Goal: Task Accomplishment & Management: Use online tool/utility

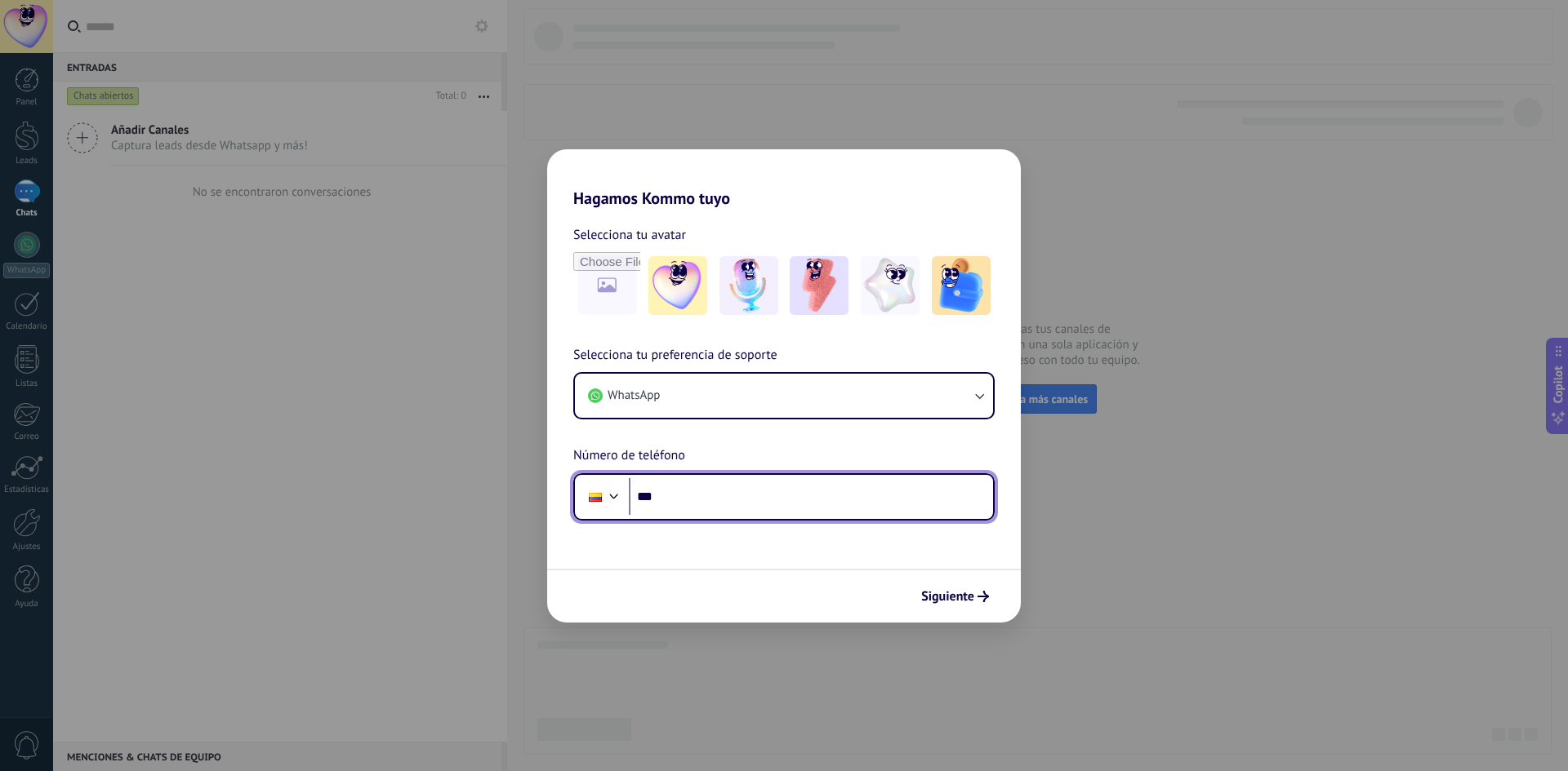
click at [724, 494] on input "***" at bounding box center [811, 497] width 365 height 38
click at [680, 494] on input "***" at bounding box center [811, 497] width 365 height 38
type input "**********"
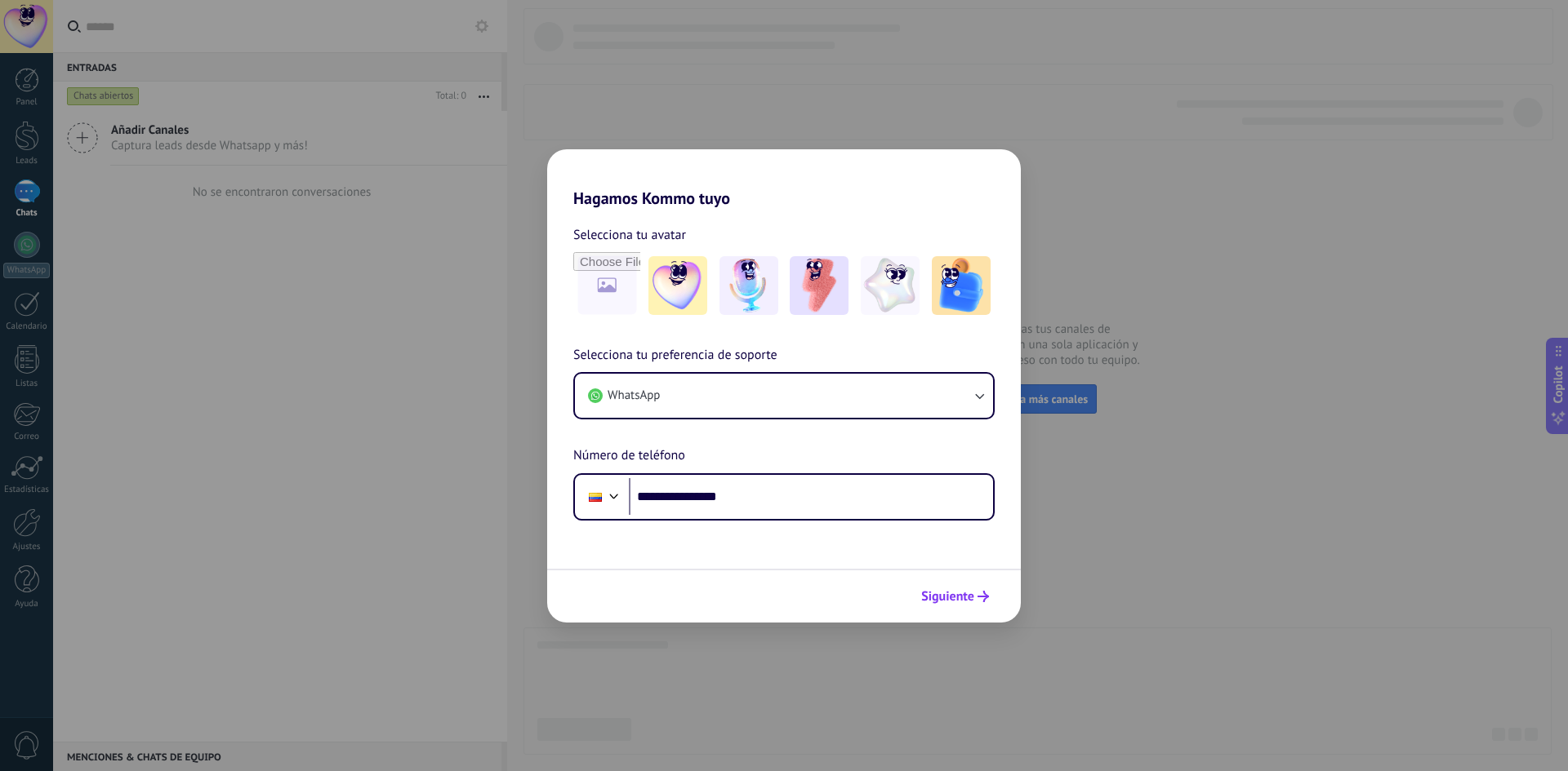
click at [980, 606] on button "Siguiente" at bounding box center [956, 596] width 83 height 28
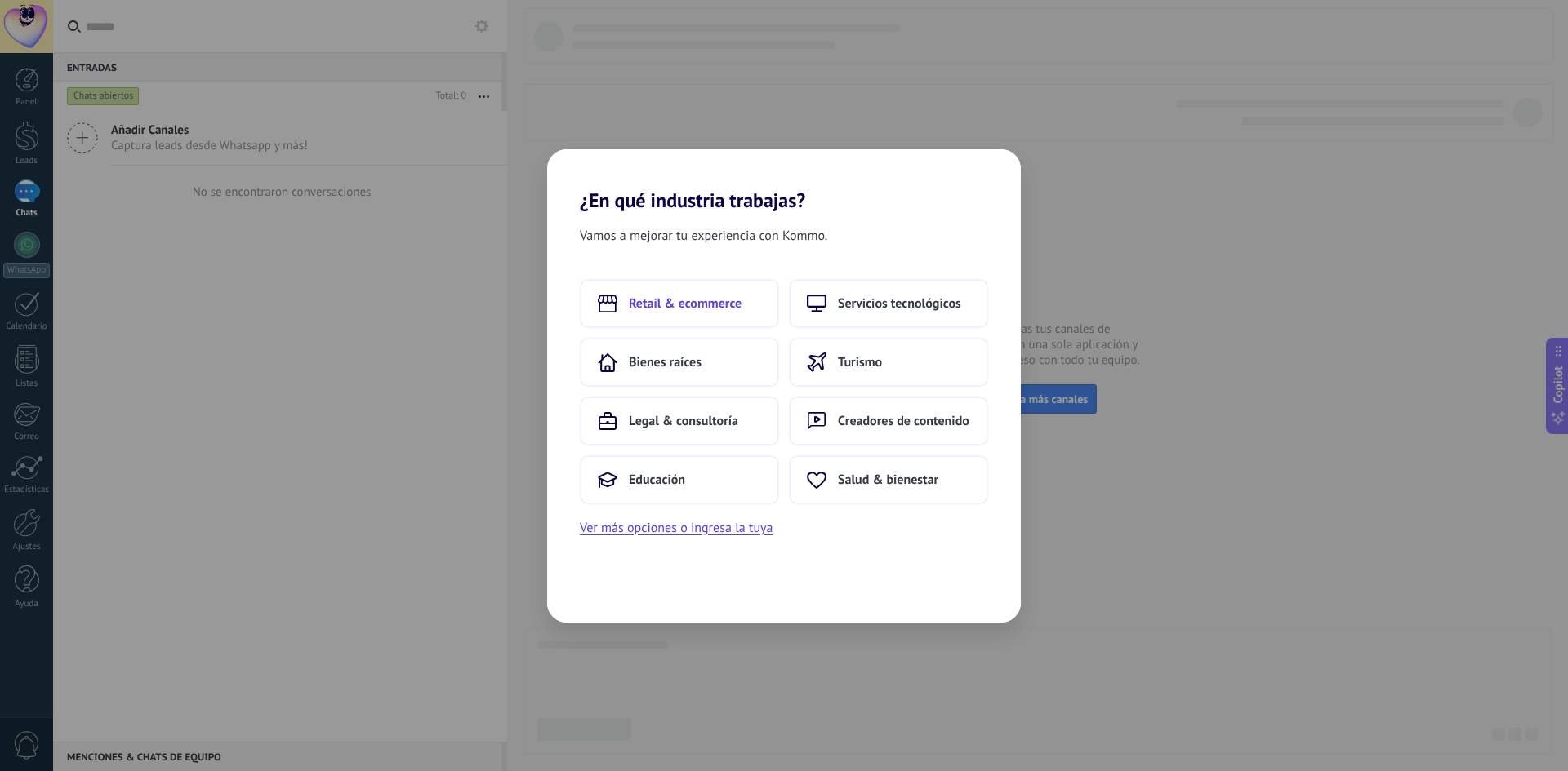
click at [648, 287] on button "Retail & ecommerce" at bounding box center [680, 303] width 199 height 49
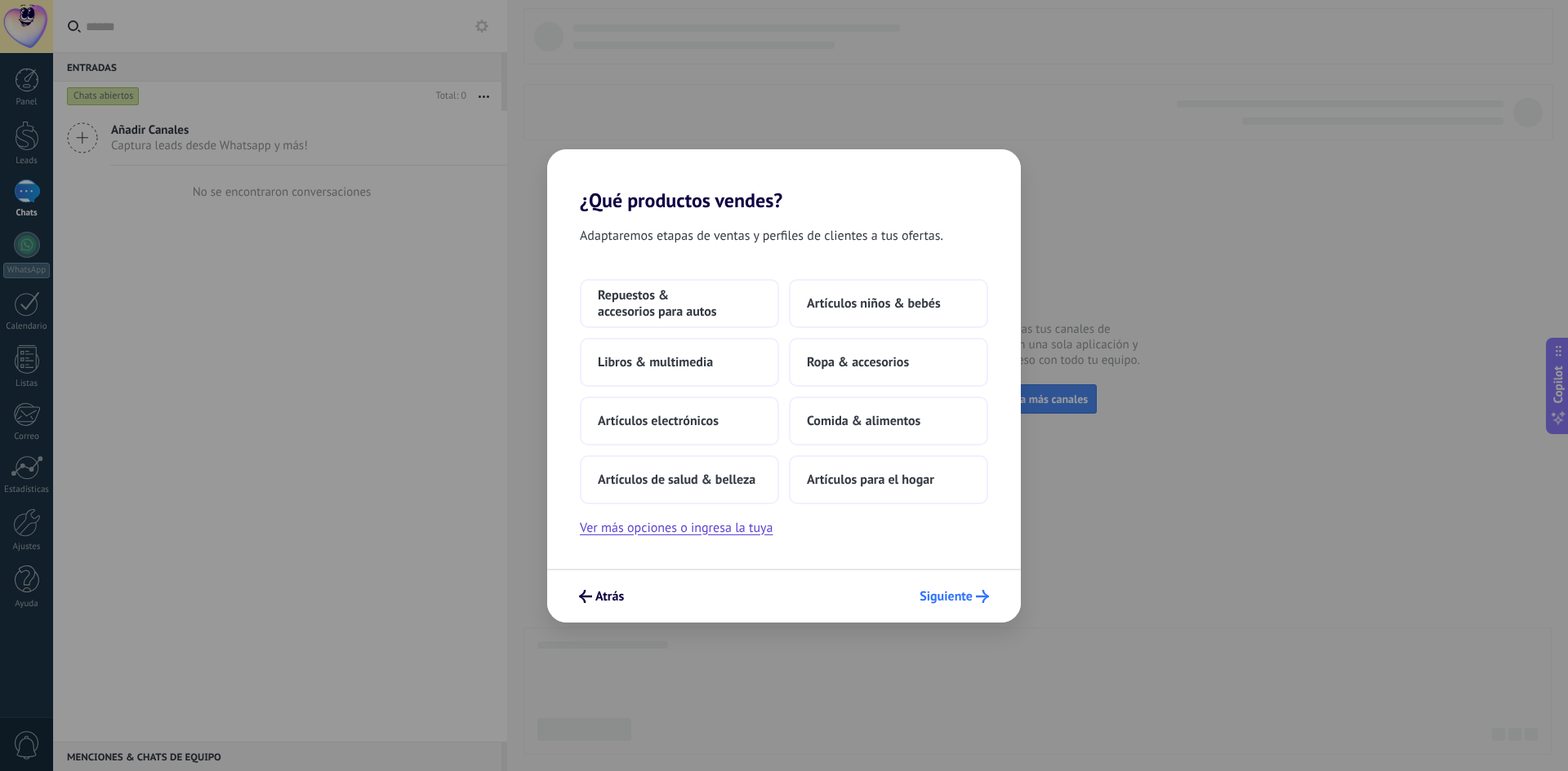
click at [957, 602] on span "Siguiente" at bounding box center [946, 596] width 53 height 12
click at [717, 480] on span "Artículos de salud & belleza" at bounding box center [676, 480] width 157 height 16
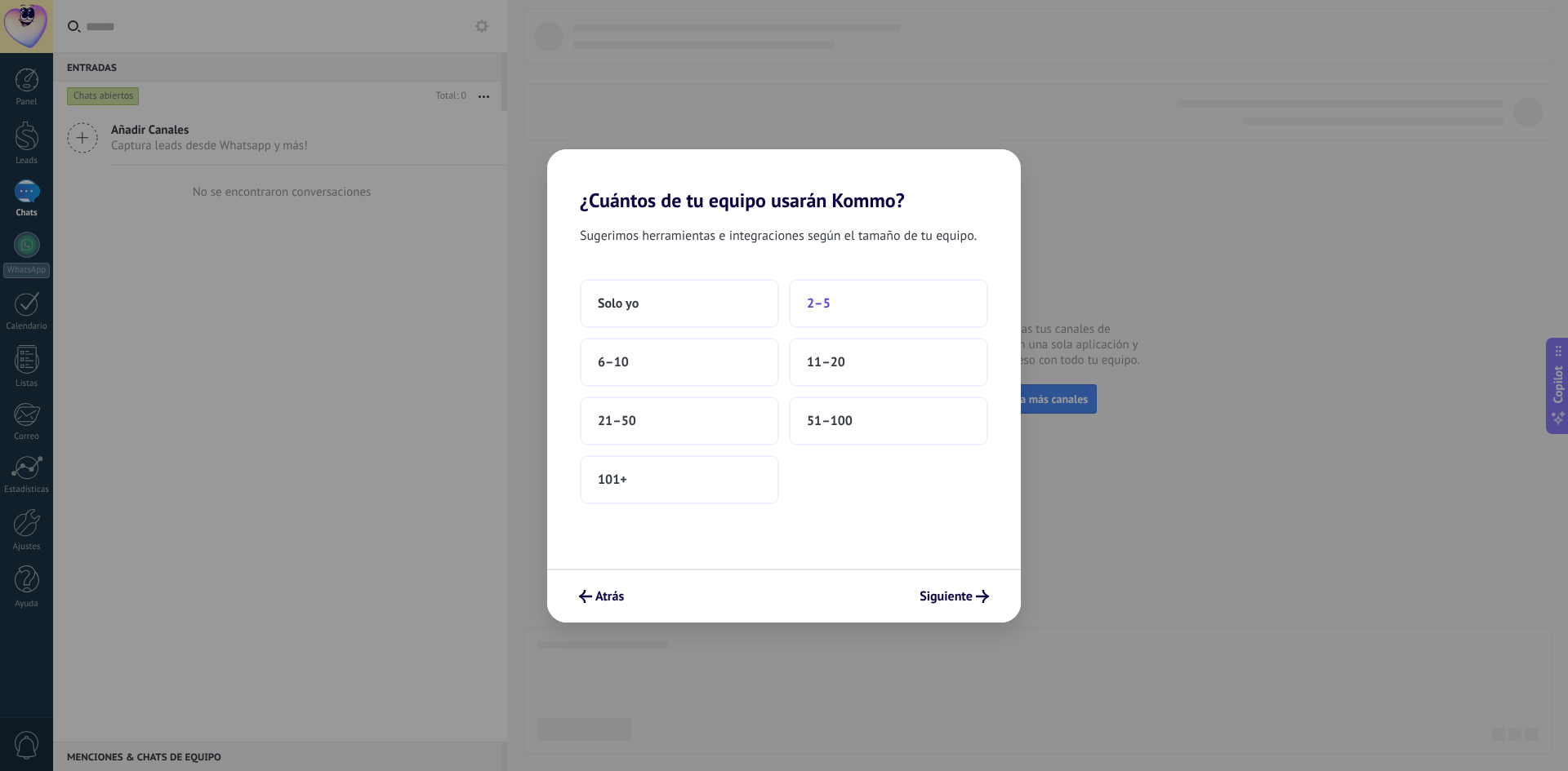
click at [860, 315] on button "2–5" at bounding box center [888, 303] width 199 height 49
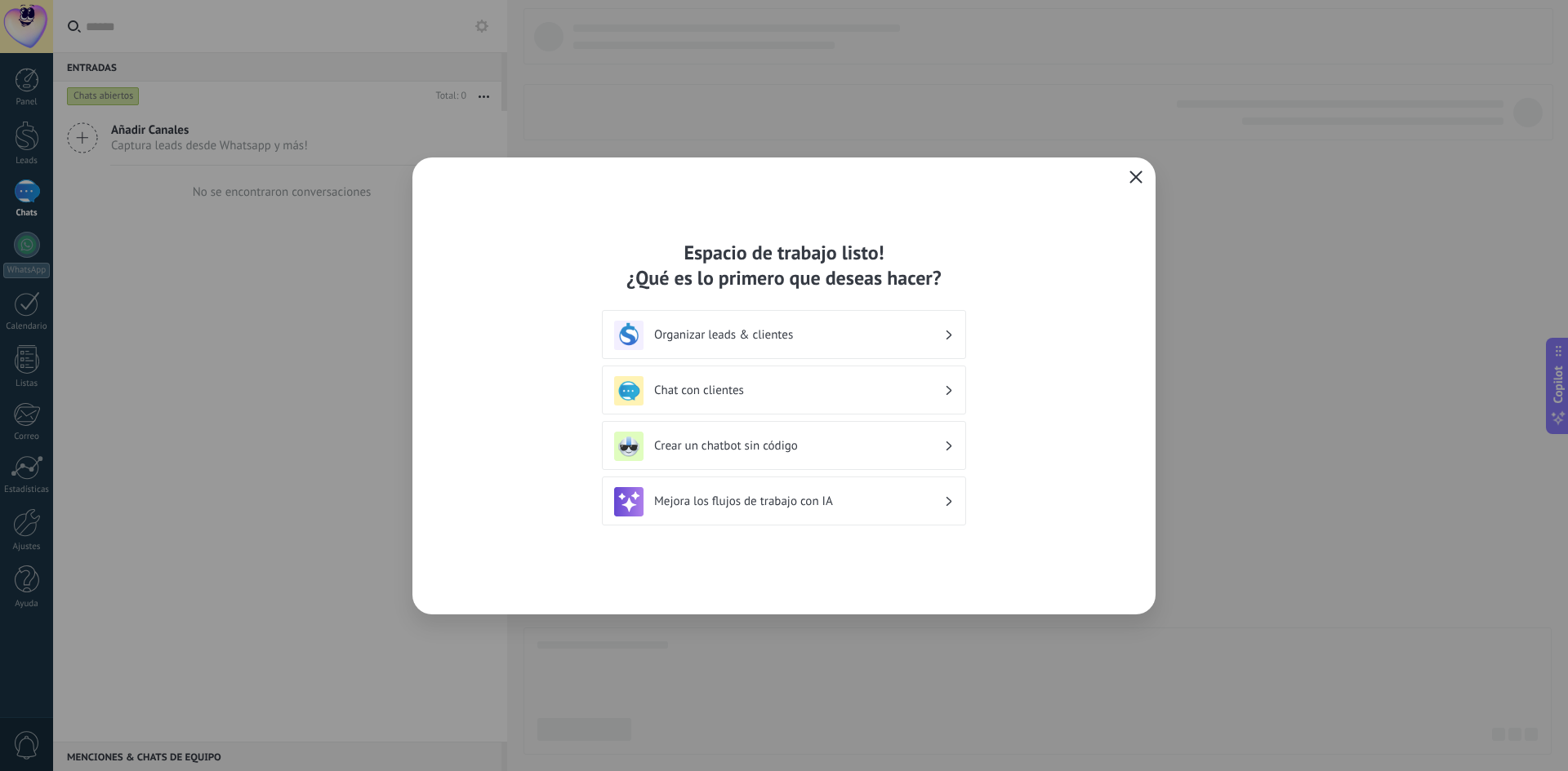
click at [1133, 171] on icon "button" at bounding box center [1136, 177] width 13 height 13
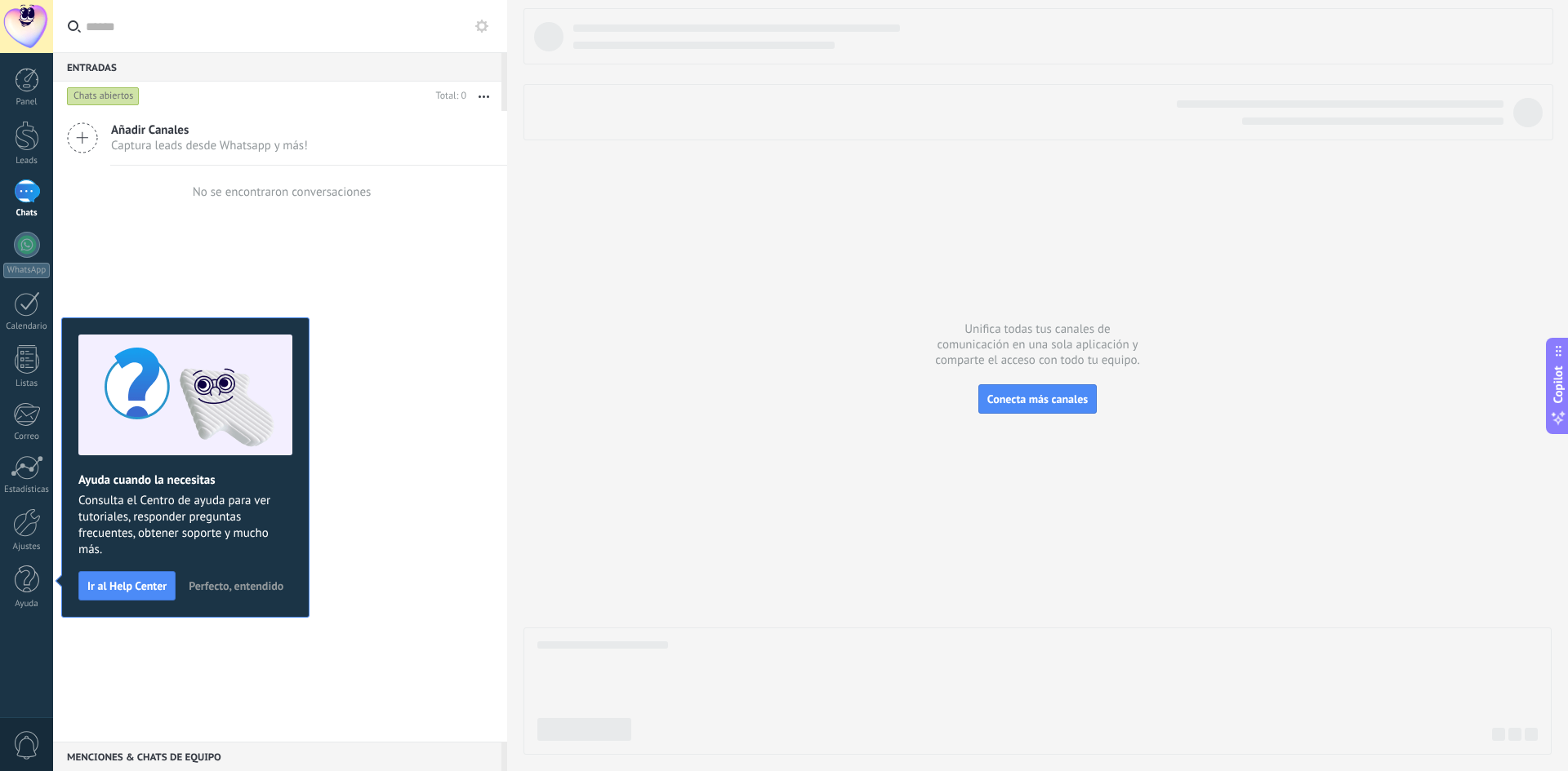
click at [31, 24] on div at bounding box center [26, 26] width 53 height 53
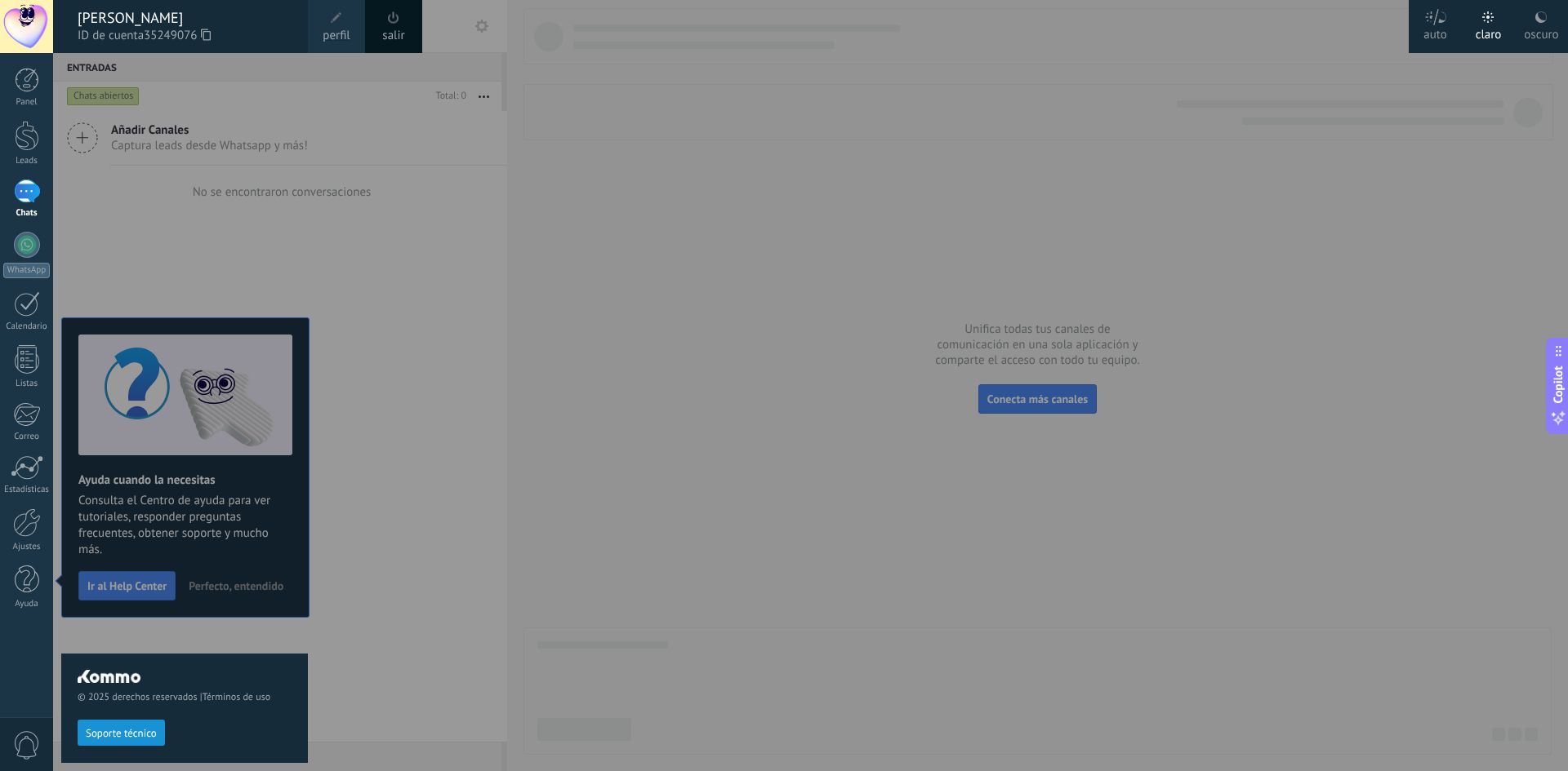
click at [205, 31] on span "35249076" at bounding box center [177, 36] width 67 height 18
click at [207, 35] on use at bounding box center [206, 34] width 10 height 12
copy body "perfil salir Panel Leads Chats WhatsApp Clientes Calendario Listas Correo Estad…"
click at [248, 230] on div "© 2025 derechos reservados | Términos de uso Soporte técnico" at bounding box center [184, 412] width 247 height 718
click at [570, 197] on div at bounding box center [837, 385] width 1568 height 771
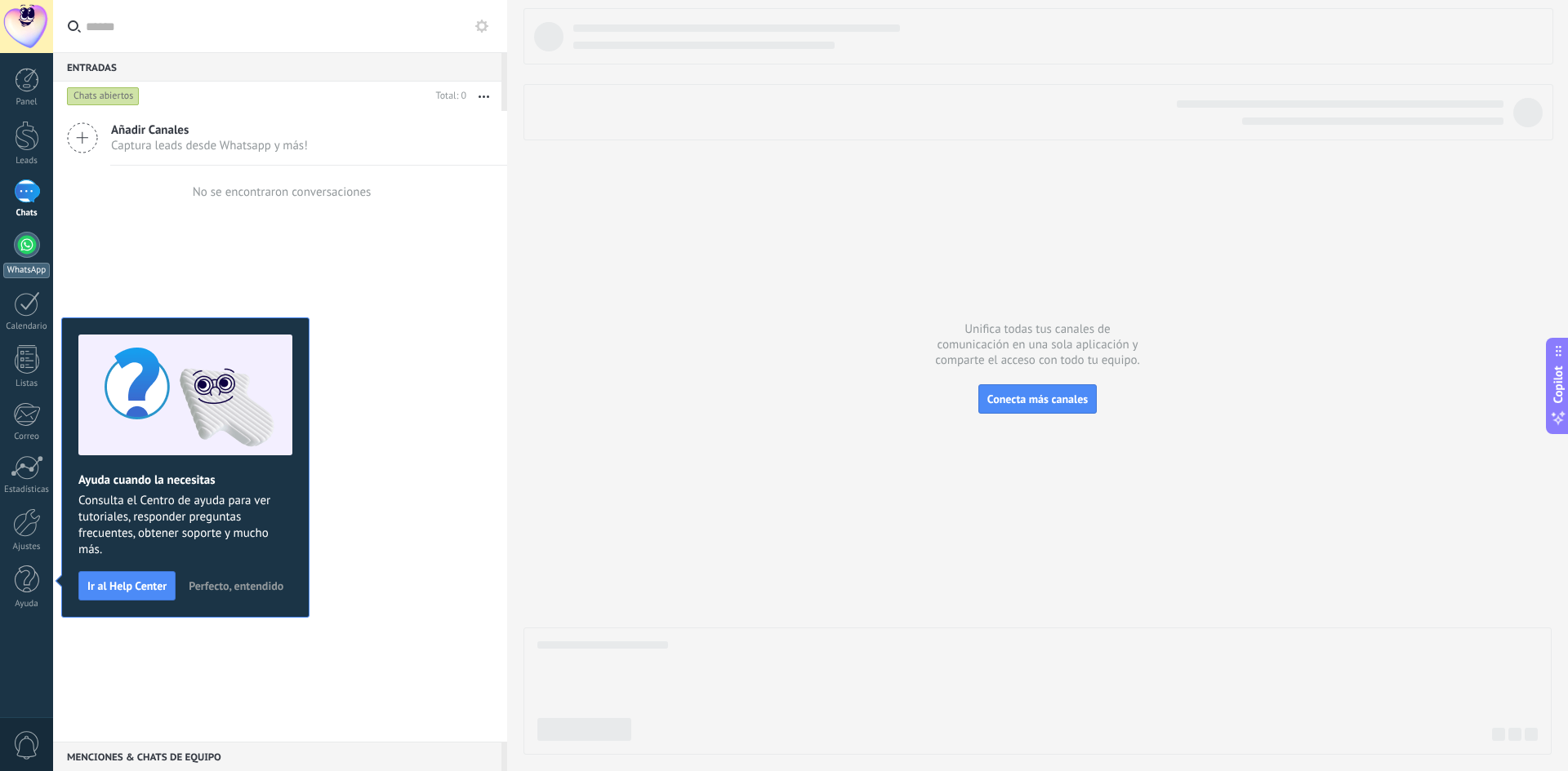
click at [22, 251] on div at bounding box center [26, 244] width 26 height 26
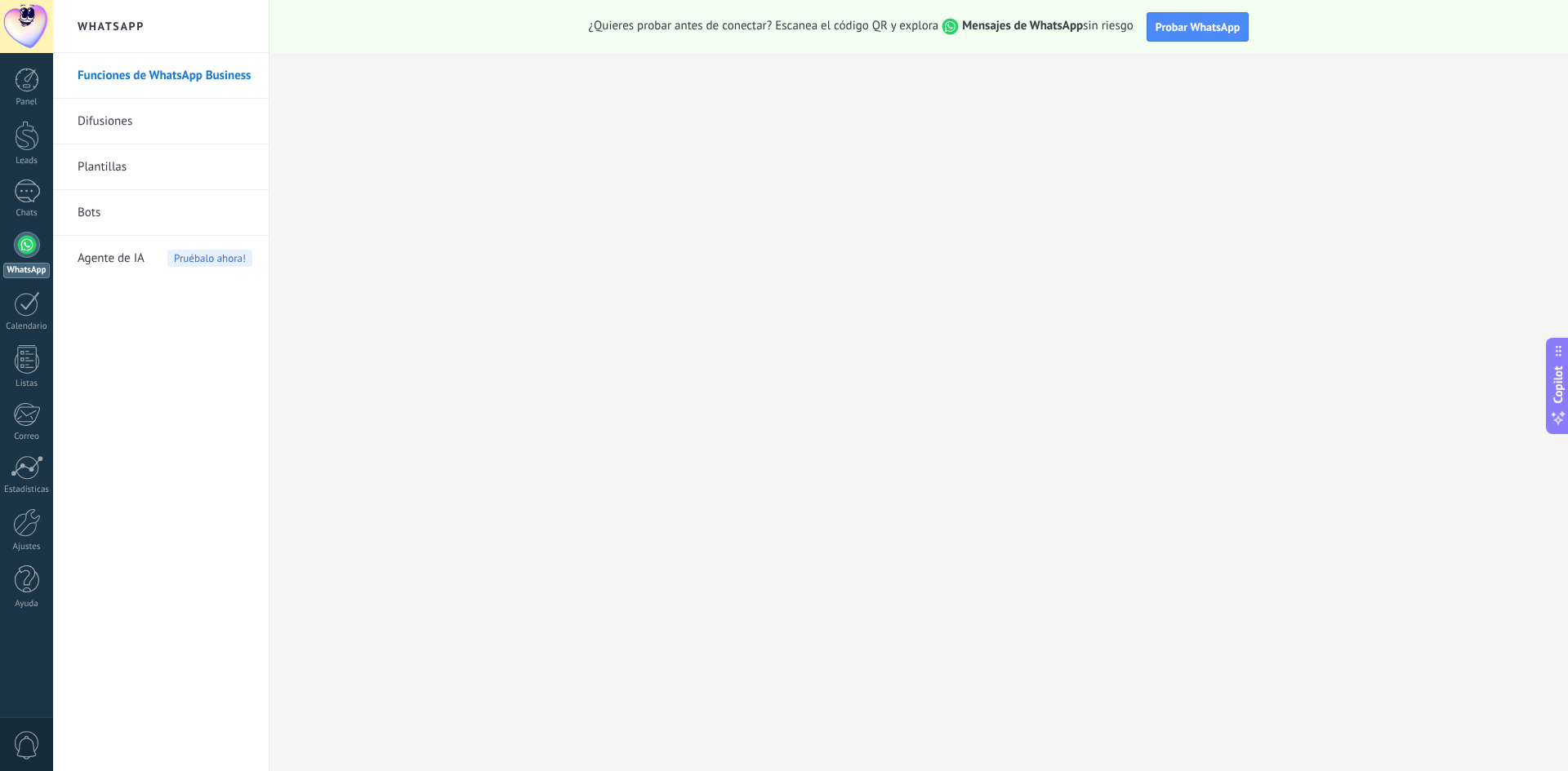
click at [92, 22] on h2 "WhatsApp" at bounding box center [161, 26] width 175 height 53
click at [1168, 24] on span "Probar WhatsApp" at bounding box center [1198, 27] width 85 height 14
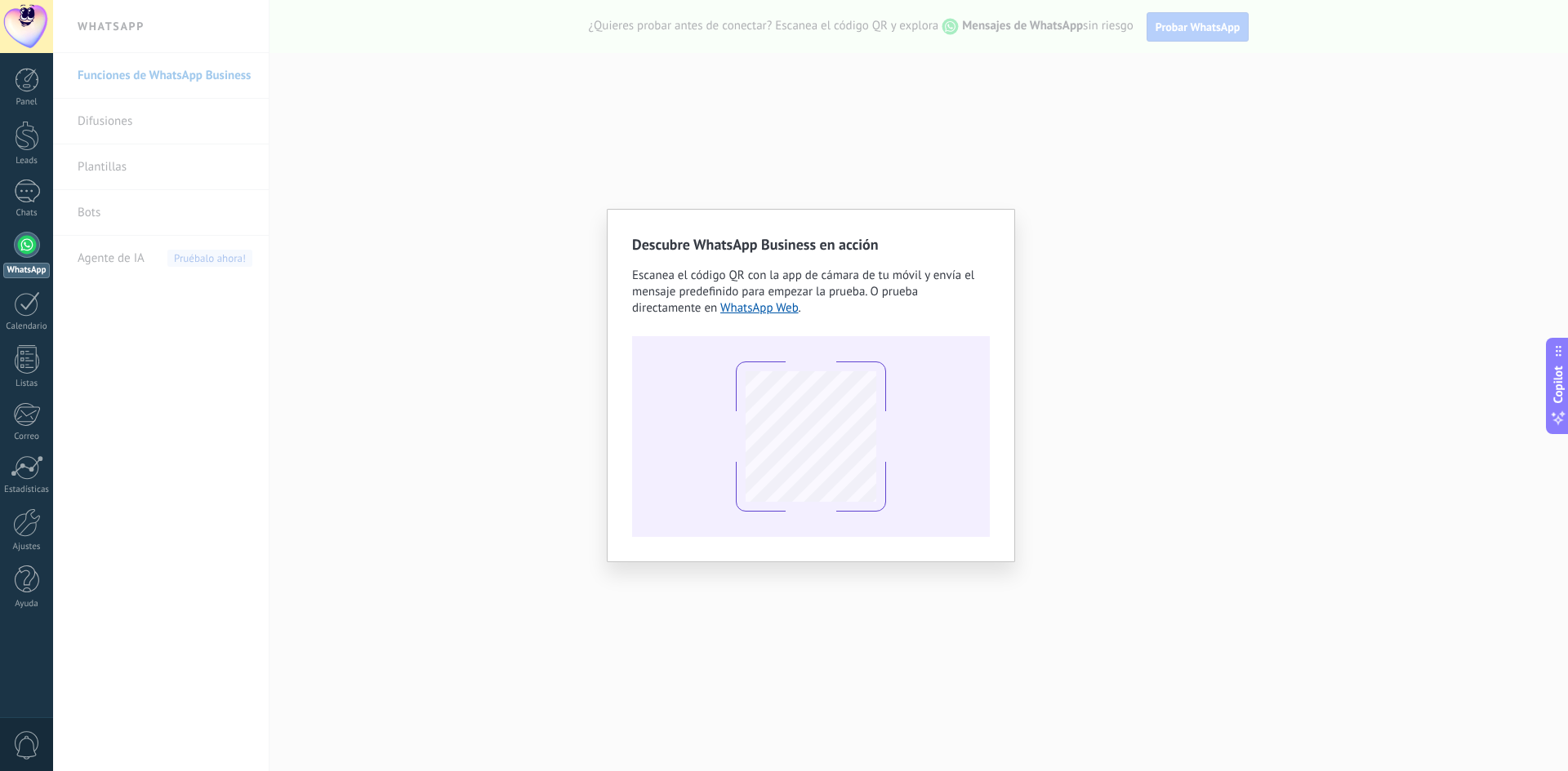
click at [1009, 95] on div "Descubre WhatsApp Business en acción Escanea el código QR con la app [PERSON_NA…" at bounding box center [810, 385] width 1515 height 771
